Goal: Task Accomplishment & Management: Manage account settings

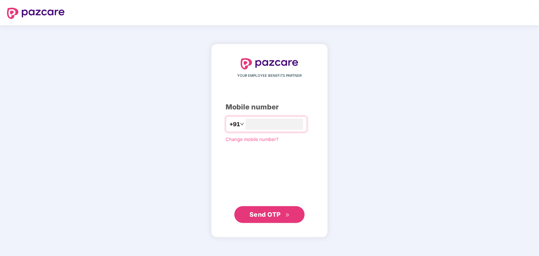
type input "**********"
click at [277, 218] on span "Send OTP" at bounding box center [269, 215] width 40 height 10
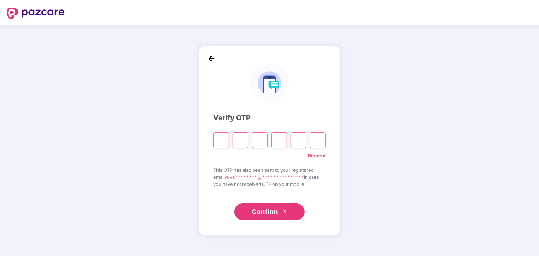
type input "*"
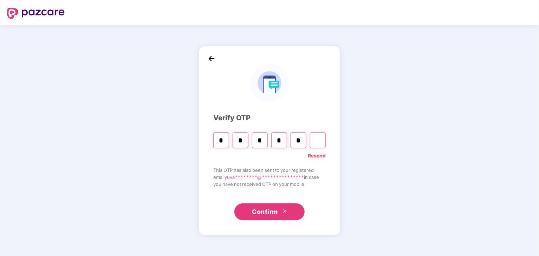
type input "*"
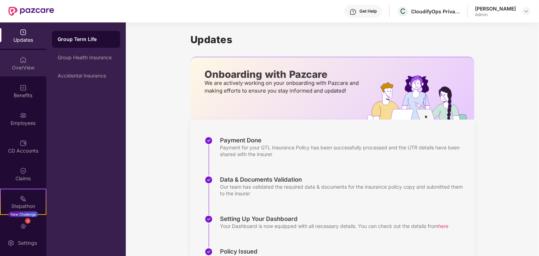
click at [29, 67] on div "OverView" at bounding box center [23, 67] width 46 height 7
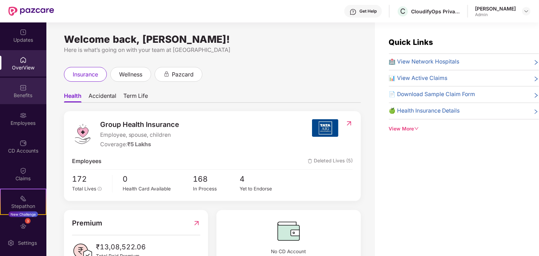
click at [27, 93] on div "Benefits" at bounding box center [23, 95] width 46 height 7
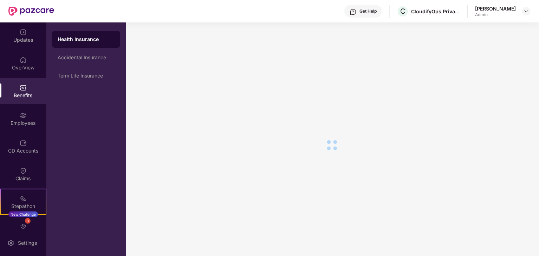
click at [26, 113] on div "Employees" at bounding box center [23, 119] width 46 height 26
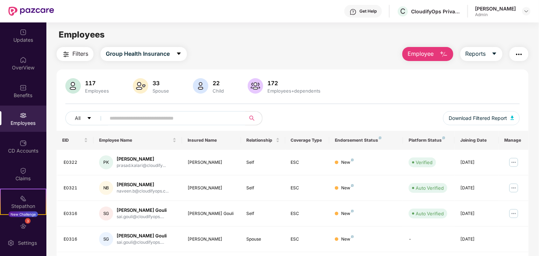
click at [140, 114] on input "text" at bounding box center [173, 118] width 126 height 11
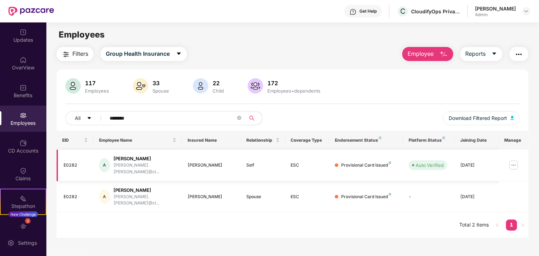
type input "********"
click at [511, 162] on img at bounding box center [513, 165] width 11 height 11
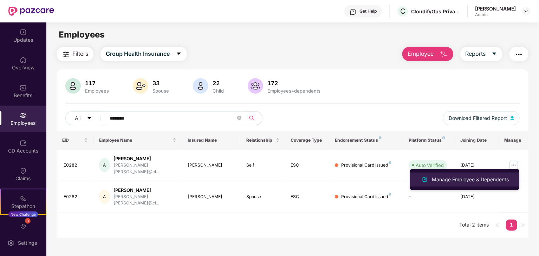
click at [461, 179] on div "Manage Employee & Dependents" at bounding box center [470, 180] width 80 height 8
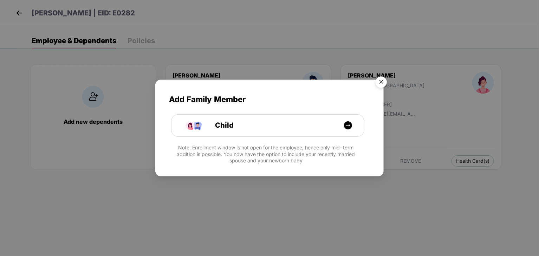
click at [383, 85] on img "Close" at bounding box center [381, 83] width 20 height 20
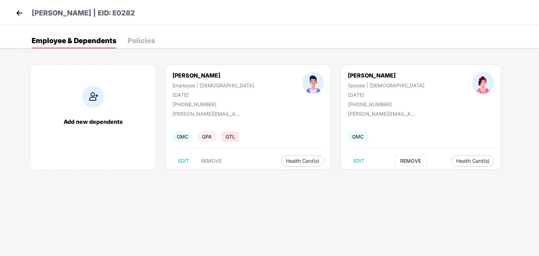
click at [395, 165] on button "REMOVE" at bounding box center [411, 161] width 32 height 11
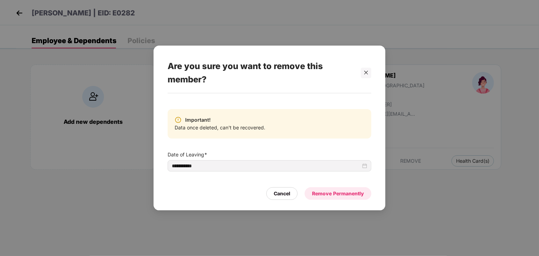
click at [337, 193] on div "Remove Permanently" at bounding box center [338, 194] width 52 height 8
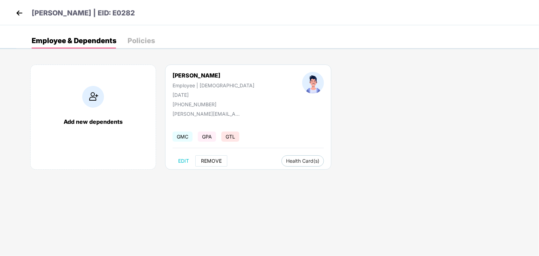
click at [220, 159] on span "REMOVE" at bounding box center [211, 161] width 21 height 6
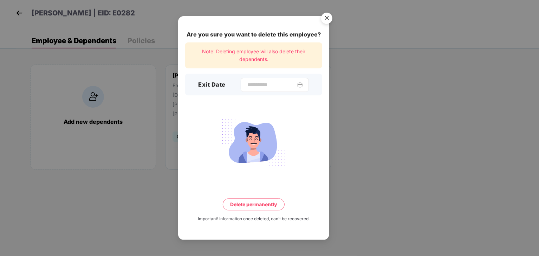
click at [303, 84] on img at bounding box center [300, 85] width 6 height 6
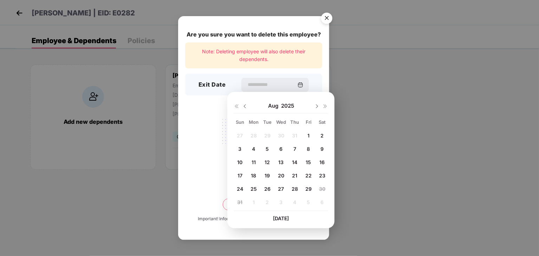
click at [307, 190] on span "29" at bounding box center [308, 189] width 6 height 6
type input "**********"
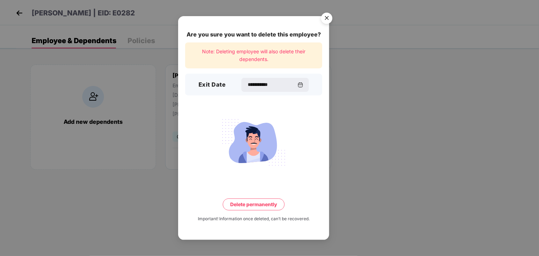
click at [260, 204] on button "Delete permanently" at bounding box center [254, 205] width 62 height 12
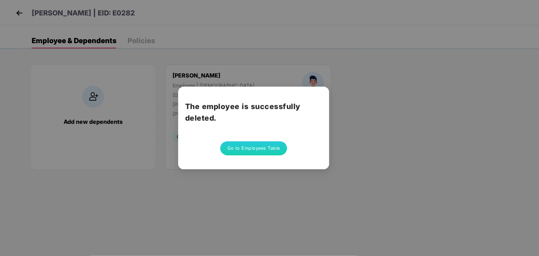
click at [263, 183] on div "The employee is successfully deleted. Go to Employees Table" at bounding box center [269, 128] width 539 height 256
click at [16, 13] on div "The employee is successfully deleted. Go to Employees Table" at bounding box center [269, 128] width 539 height 256
click at [16, 9] on div "The employee is successfully deleted. Go to Employees Table" at bounding box center [269, 128] width 539 height 256
click at [243, 151] on button "Go to Employees Table" at bounding box center [253, 149] width 67 height 14
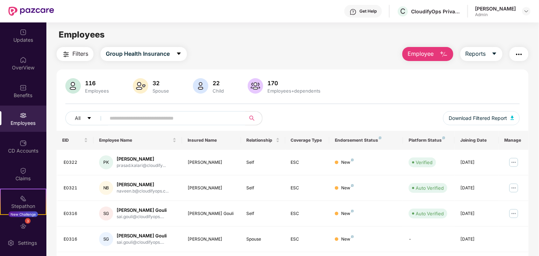
click at [144, 117] on input "text" at bounding box center [173, 118] width 126 height 11
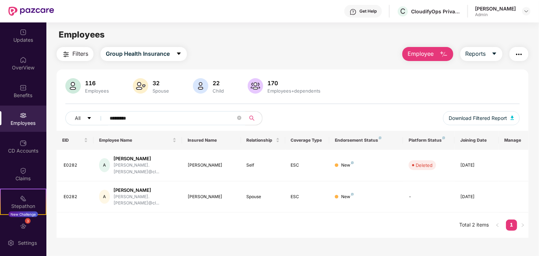
click at [147, 113] on input "*********" at bounding box center [173, 118] width 126 height 11
type input "*"
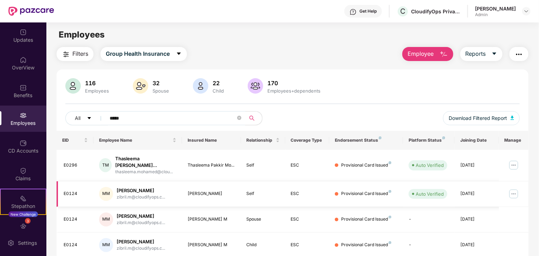
type input "*****"
click at [187, 198] on td "[PERSON_NAME]" at bounding box center [211, 195] width 59 height 26
click at [512, 192] on img at bounding box center [513, 194] width 11 height 11
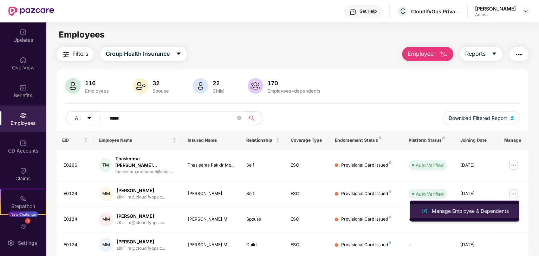
click at [457, 209] on div "Manage Employee & Dependents" at bounding box center [470, 212] width 80 height 8
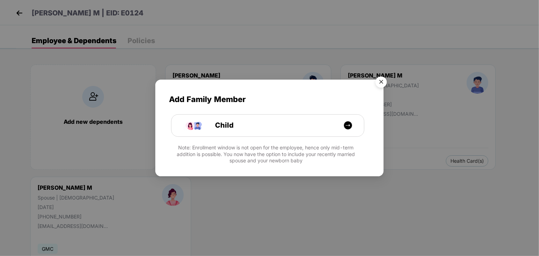
click at [382, 82] on img "Close" at bounding box center [381, 83] width 20 height 20
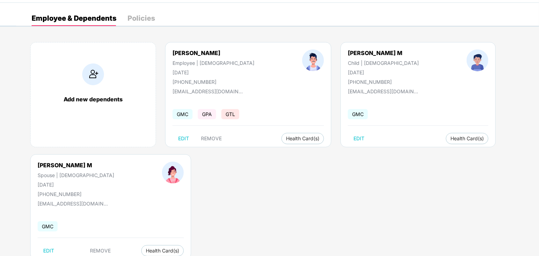
scroll to position [44, 0]
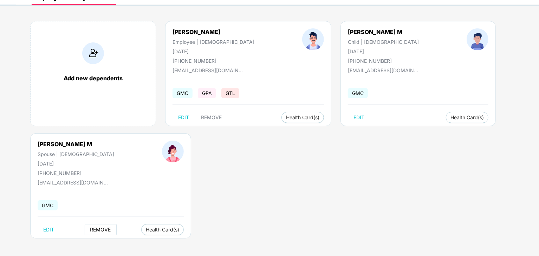
click at [90, 231] on span "REMOVE" at bounding box center [100, 230] width 21 height 6
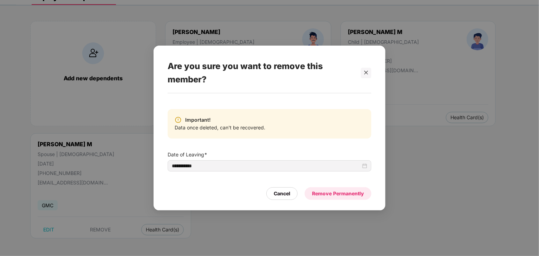
click at [352, 196] on div "Remove Permanently" at bounding box center [338, 194] width 52 height 8
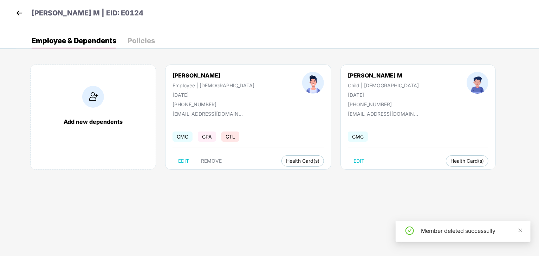
scroll to position [0, 0]
click at [211, 161] on span "REMOVE" at bounding box center [211, 161] width 21 height 6
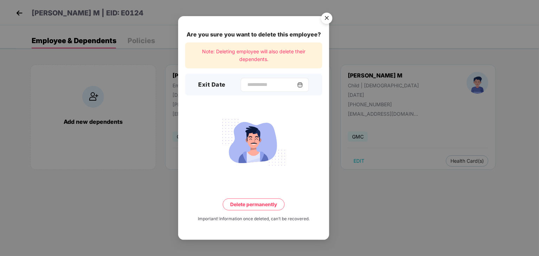
click at [303, 84] on img at bounding box center [300, 85] width 6 height 6
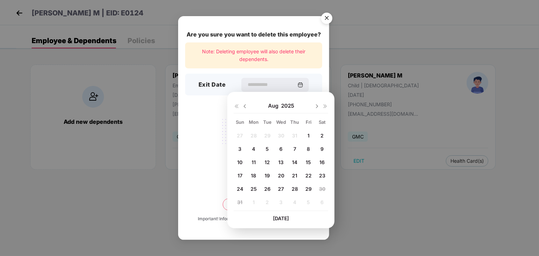
click at [308, 187] on span "29" at bounding box center [308, 189] width 6 height 6
type input "**********"
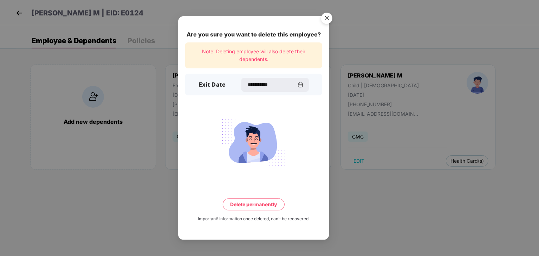
click at [265, 204] on button "Delete permanently" at bounding box center [254, 205] width 62 height 12
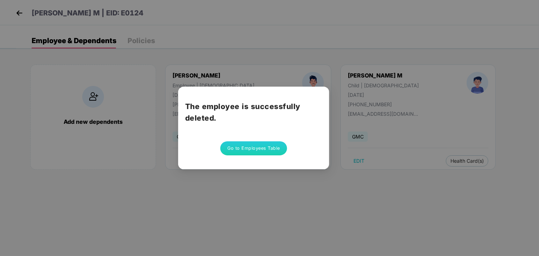
click at [254, 151] on button "Go to Employees Table" at bounding box center [253, 149] width 67 height 14
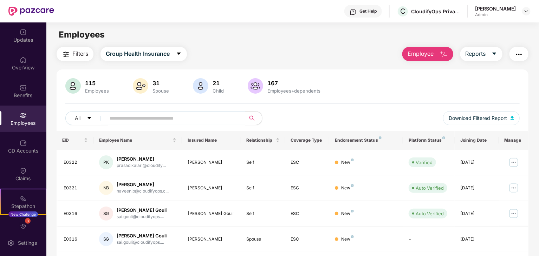
click at [137, 117] on input "text" at bounding box center [173, 118] width 126 height 11
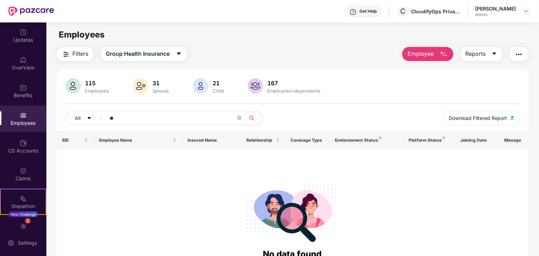
type input "*"
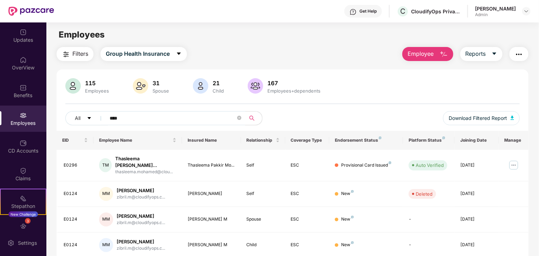
type input "****"
click at [527, 10] on img at bounding box center [526, 11] width 6 height 6
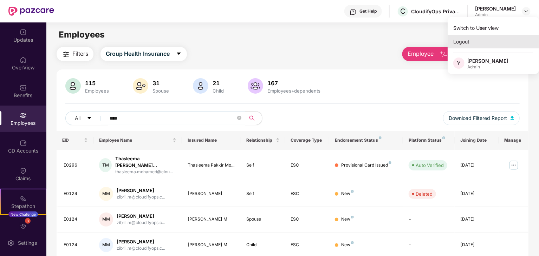
click at [475, 45] on div "Logout" at bounding box center [492, 42] width 91 height 14
